Goal: Find specific page/section: Find specific page/section

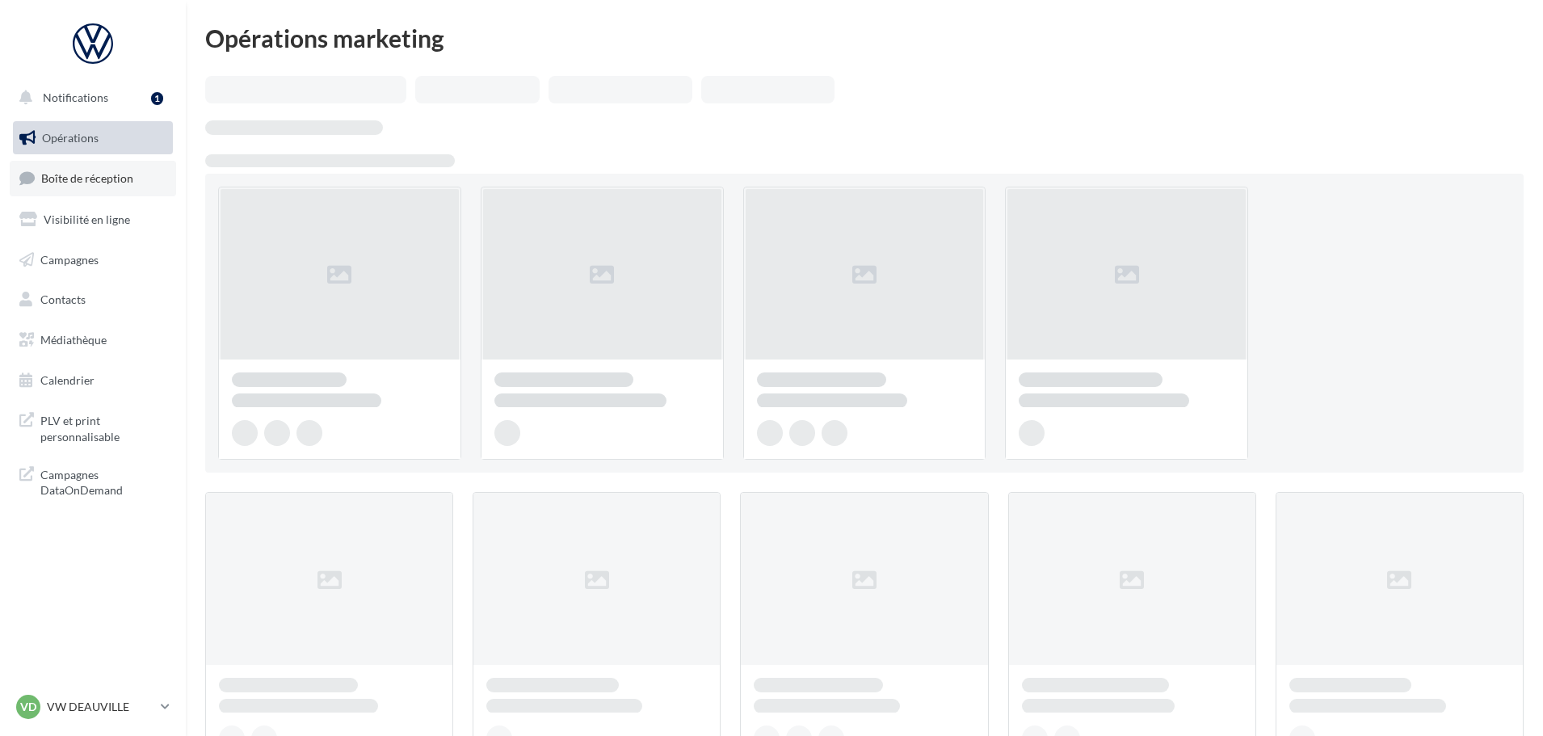
click at [77, 178] on span "Boîte de réception" at bounding box center [87, 178] width 92 height 14
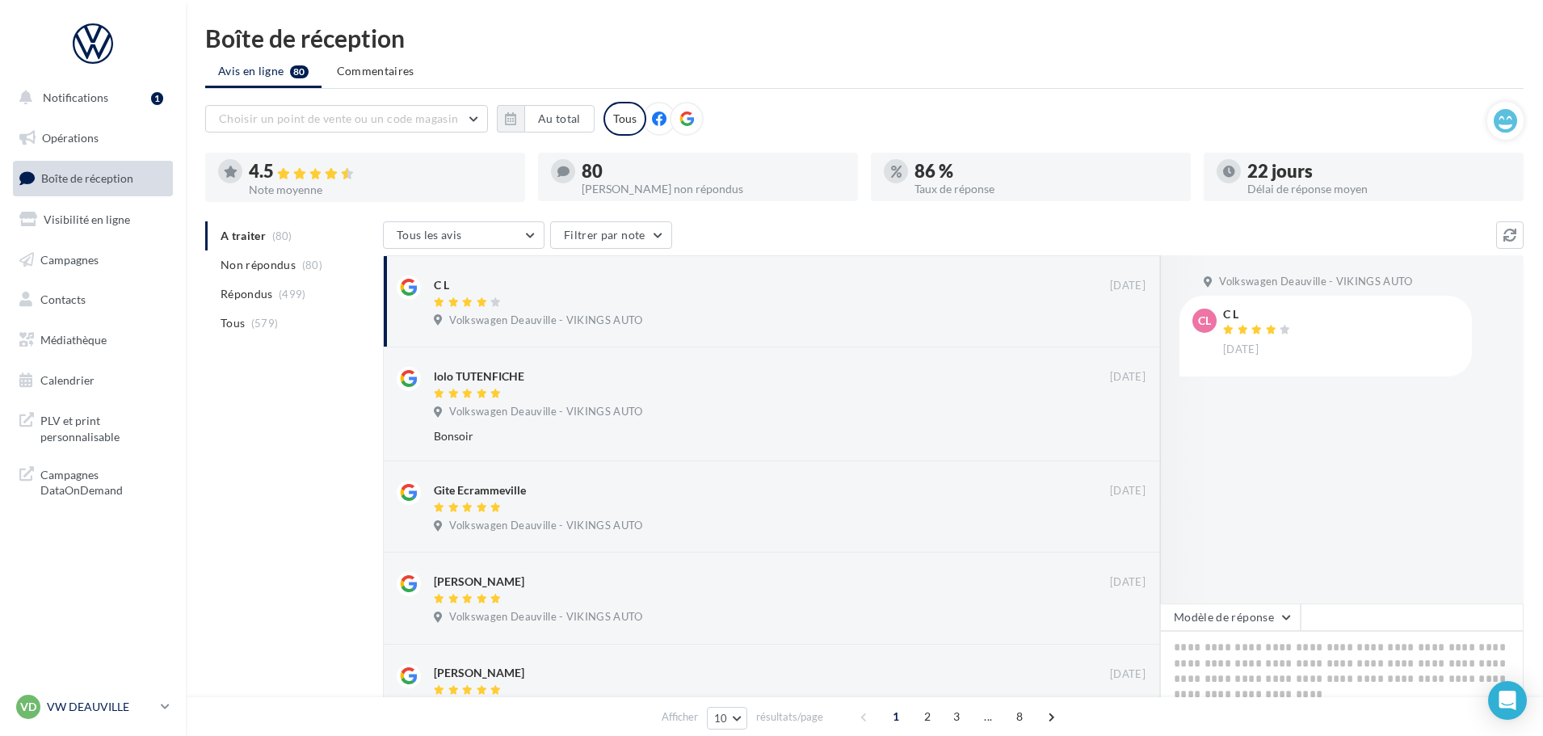
click at [103, 698] on div "VD VW DEAUVILLE vw-touq-vau" at bounding box center [85, 707] width 138 height 24
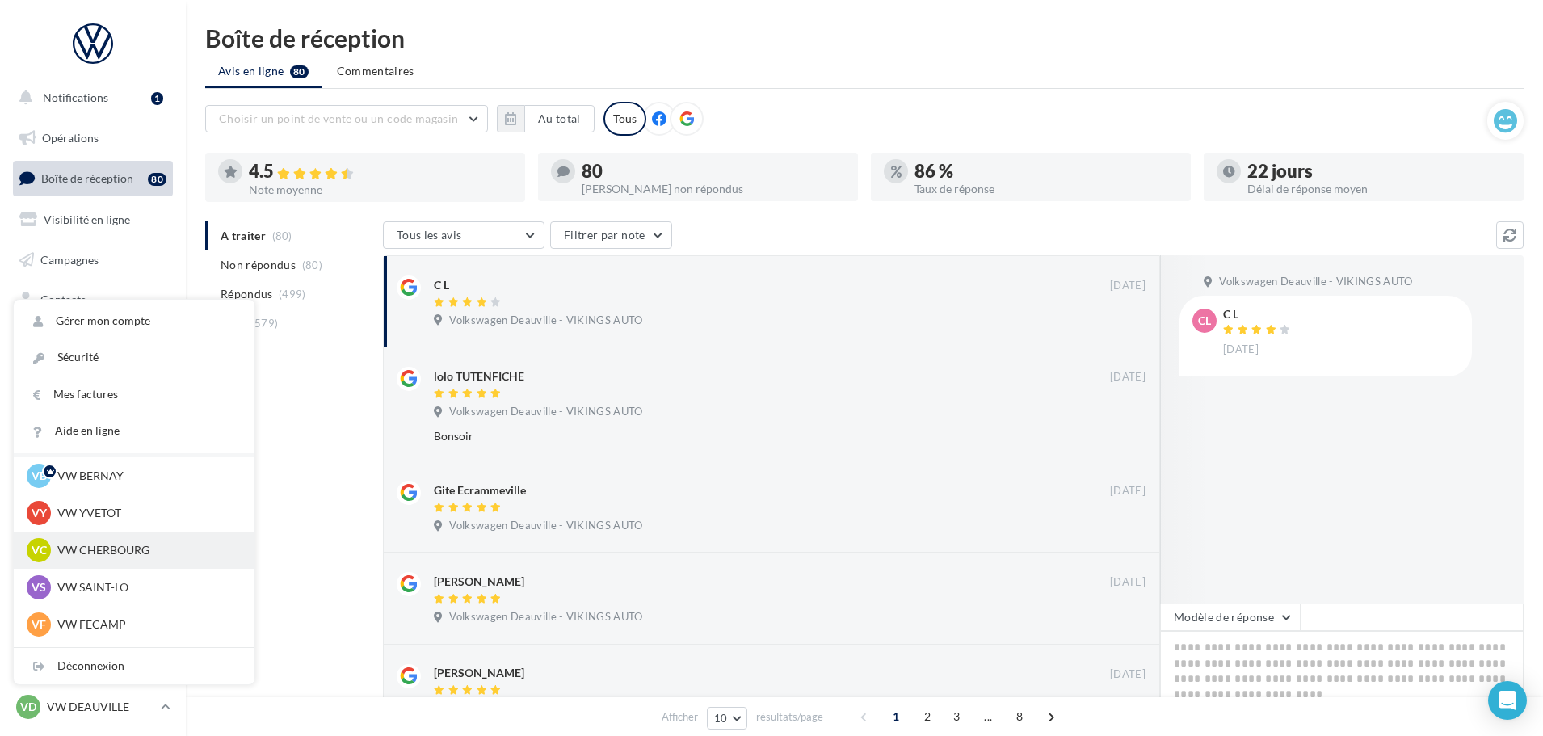
scroll to position [81, 0]
click at [119, 550] on p "VW SAINT-LO" at bounding box center [146, 548] width 178 height 16
